Goal: Information Seeking & Learning: Understand process/instructions

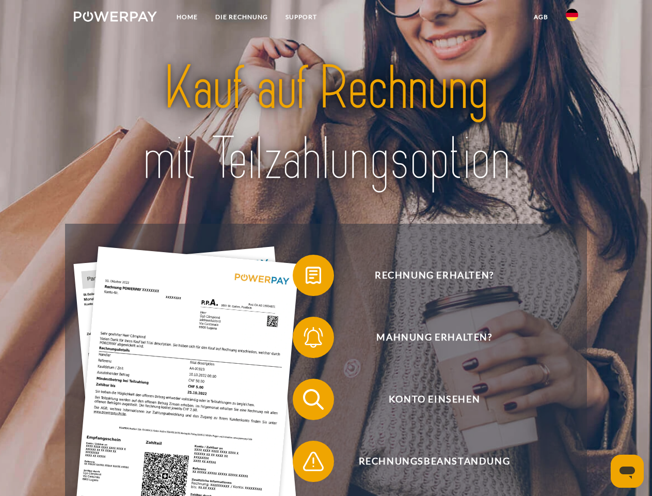
click at [115, 18] on img at bounding box center [115, 16] width 83 height 10
click at [572, 18] on img at bounding box center [572, 15] width 12 height 12
click at [541, 17] on link "agb" at bounding box center [541, 17] width 32 height 19
click at [306, 277] on span at bounding box center [298, 275] width 52 height 52
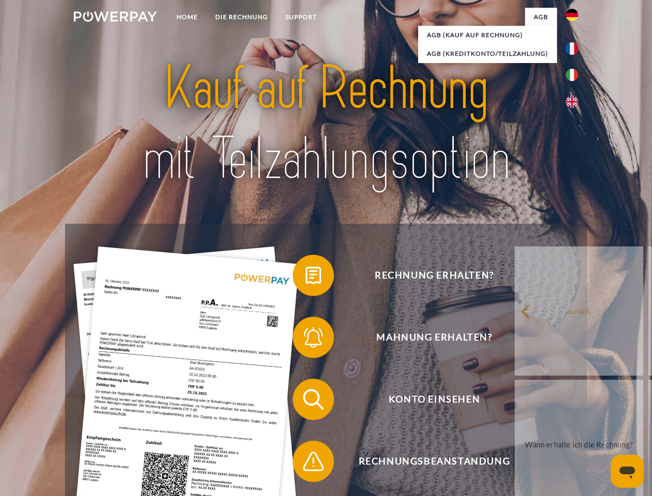
click at [306, 339] on span at bounding box center [298, 337] width 52 height 52
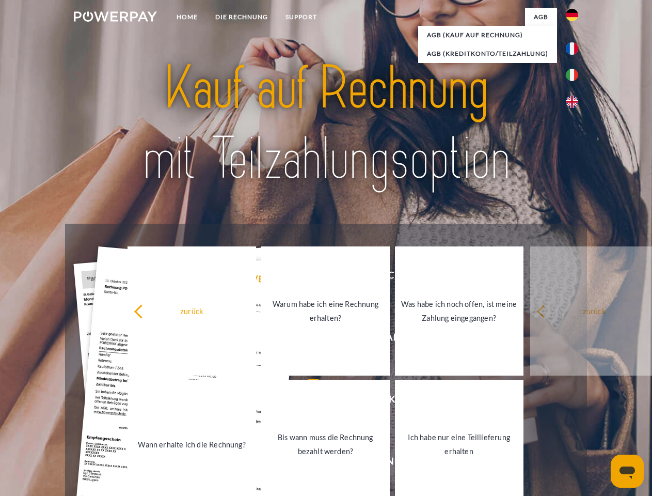
click at [306, 401] on link "Bis wann muss die Rechnung bezahlt werden?" at bounding box center [325, 444] width 129 height 129
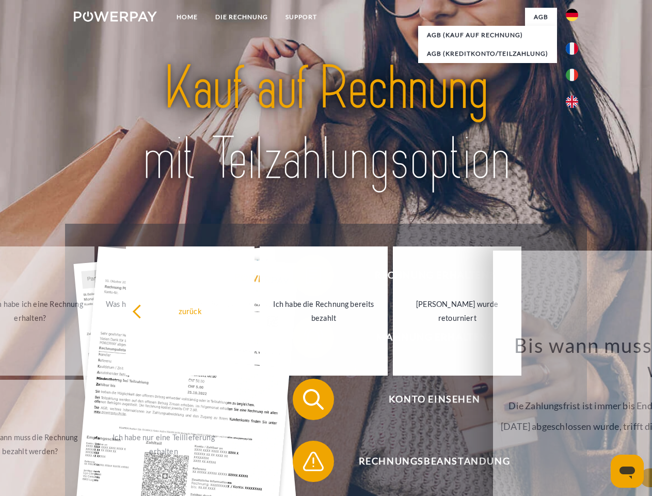
click at [306, 463] on span at bounding box center [298, 461] width 52 height 52
click at [628, 471] on icon "Messaging-Fenster öffnen" at bounding box center [627, 472] width 15 height 12
